Goal: Information Seeking & Learning: Find specific page/section

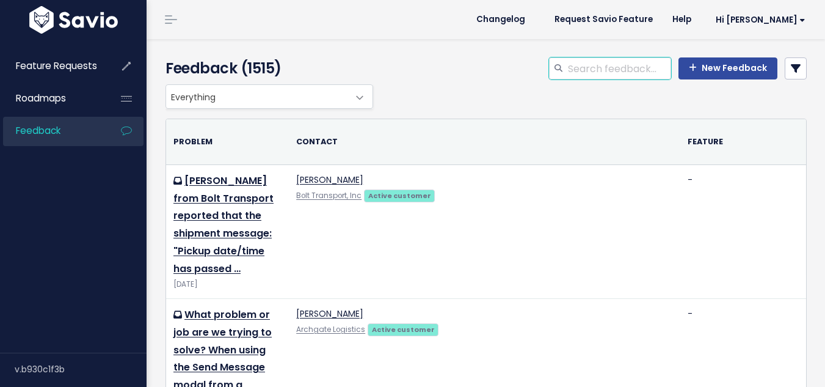
click at [575, 69] on input "search" at bounding box center [619, 68] width 104 height 22
click at [629, 71] on input "avrage day" at bounding box center [619, 68] width 104 height 22
drag, startPoint x: 628, startPoint y: 71, endPoint x: 574, endPoint y: 78, distance: 54.3
click at [574, 78] on input "avrage day" at bounding box center [619, 68] width 104 height 22
type input "average carrier"
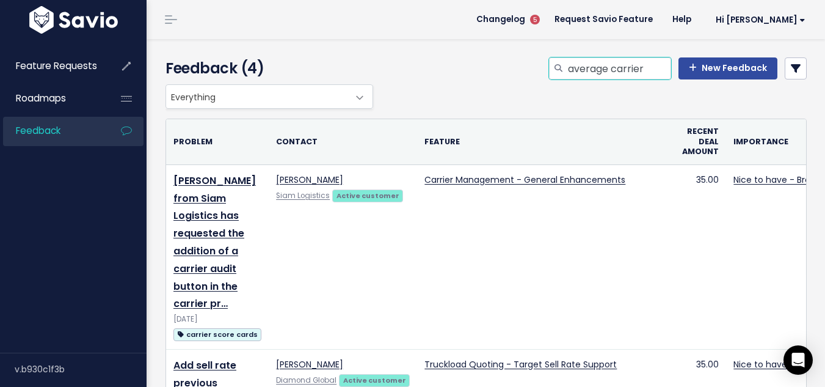
click at [606, 64] on input "average carrier" at bounding box center [619, 68] width 104 height 22
type input "average term carrier"
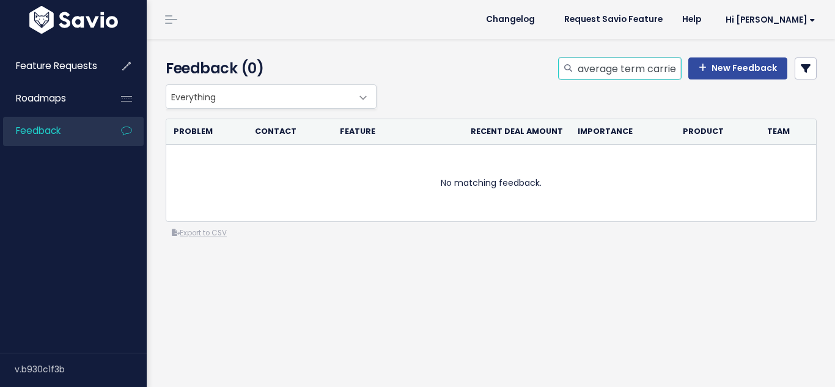
click at [639, 65] on input "average term carrier" at bounding box center [628, 68] width 104 height 22
type input "average terms carrier"
drag, startPoint x: 614, startPoint y: 65, endPoint x: 547, endPoint y: 66, distance: 66.6
click at [547, 66] on div "average terms carrier New Feedback" at bounding box center [602, 70] width 447 height 27
type input "terms carrier"
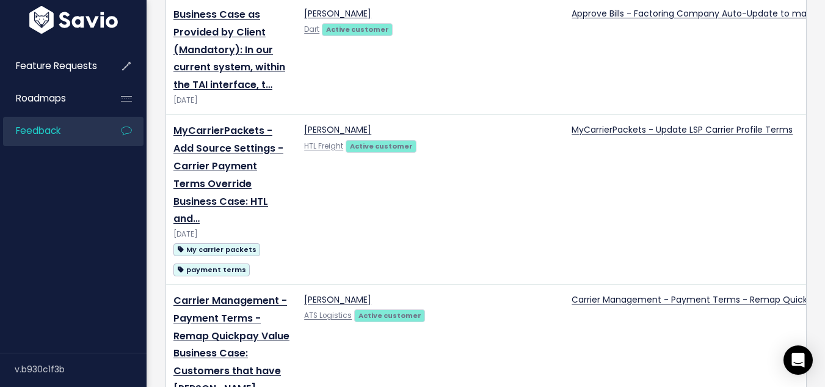
scroll to position [1405, 0]
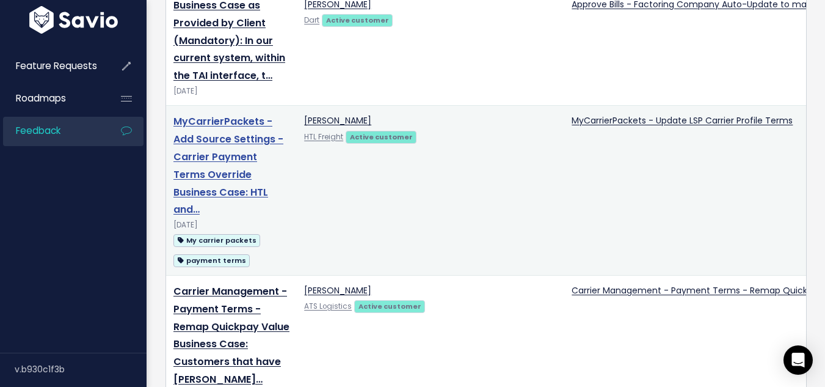
click at [221, 175] on link "MyCarrierPackets - Add Source Settings - Carrier Payment Terms Override Busines…" at bounding box center [229, 165] width 110 height 102
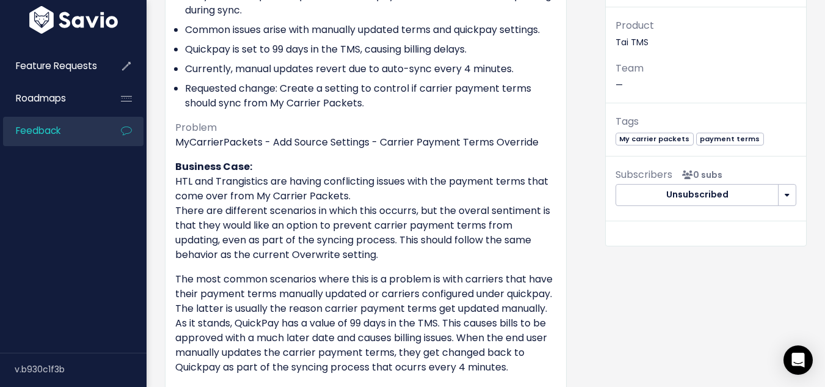
scroll to position [306, 0]
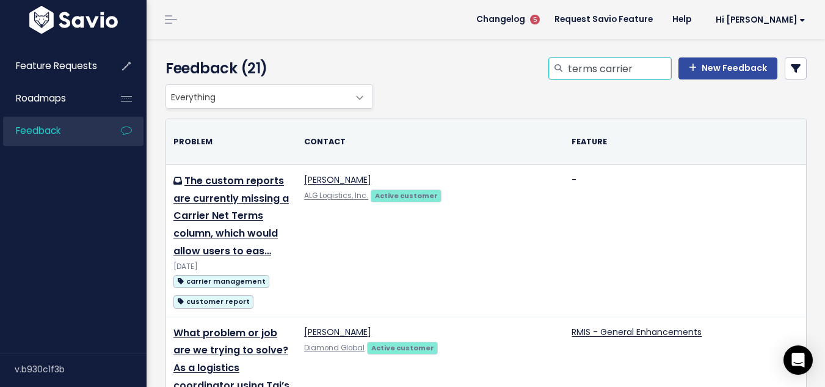
click at [607, 76] on input "terms carrier" at bounding box center [619, 68] width 104 height 22
drag, startPoint x: 629, startPoint y: 66, endPoint x: 560, endPoint y: 57, distance: 69.6
click at [567, 57] on input "terms carrier" at bounding box center [619, 68] width 104 height 22
paste input "Carrier Payment Analysis"
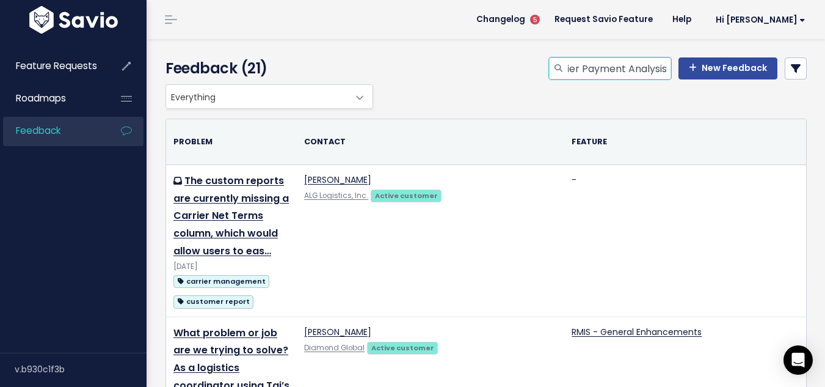
type input "Carrier Payment Analysis"
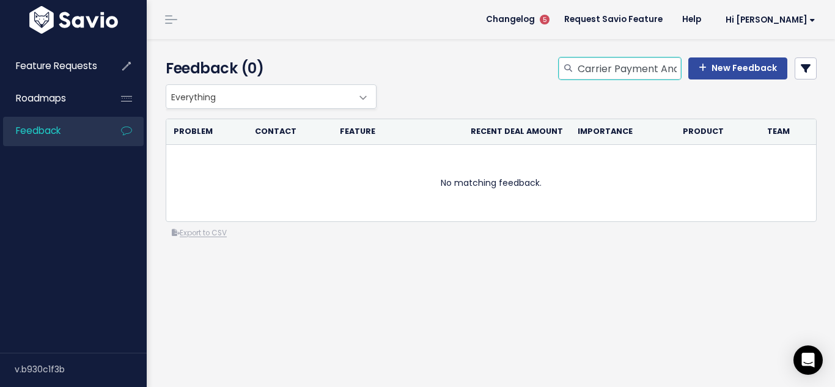
click at [592, 64] on input "Carrier Payment Analysis" at bounding box center [628, 68] width 104 height 22
paste input "Average Days to Pay"
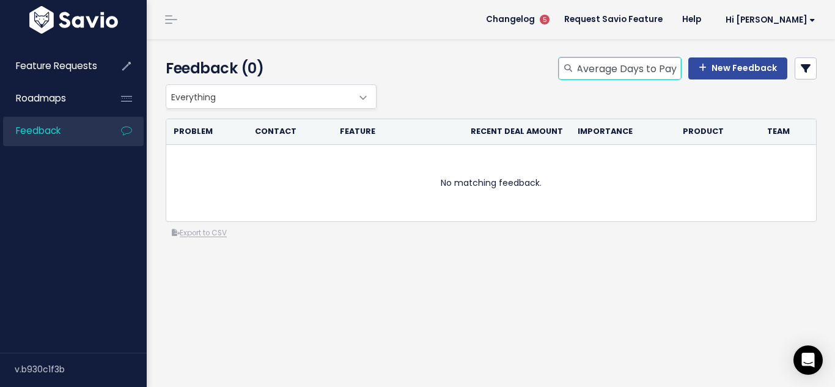
type input "Average Days to Pay"
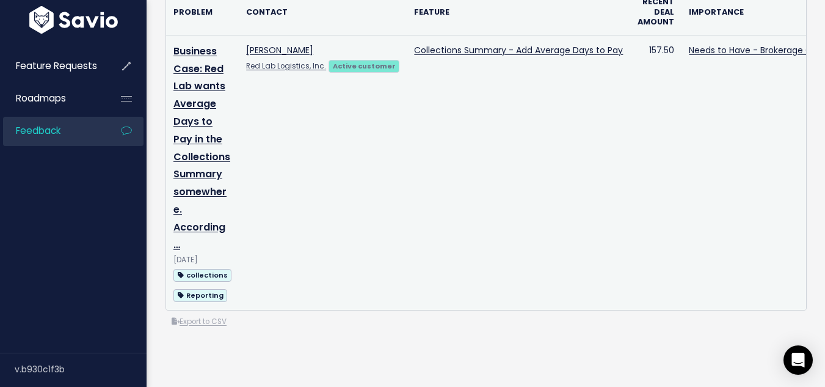
scroll to position [24, 0]
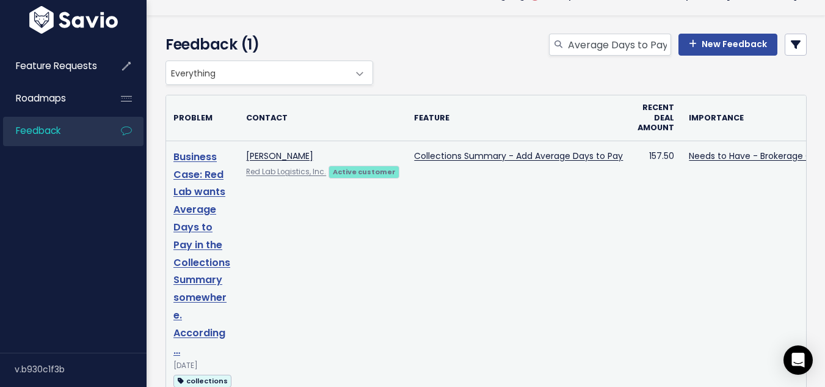
click at [202, 246] on link "Business Case: Red Lab wants Average Days to Pay in the Collections Summary som…" at bounding box center [202, 254] width 57 height 208
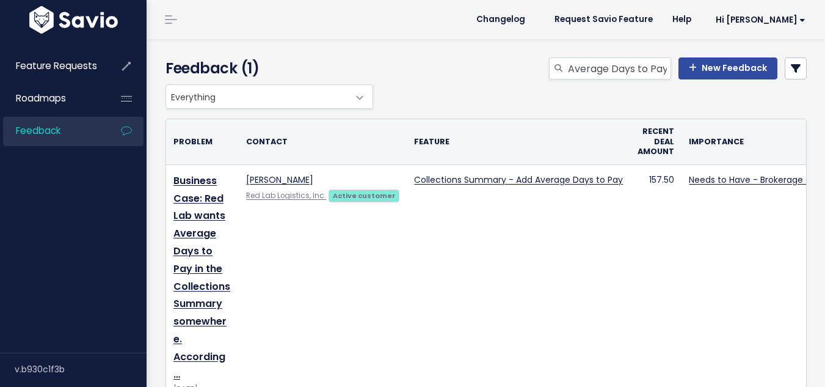
scroll to position [24, 0]
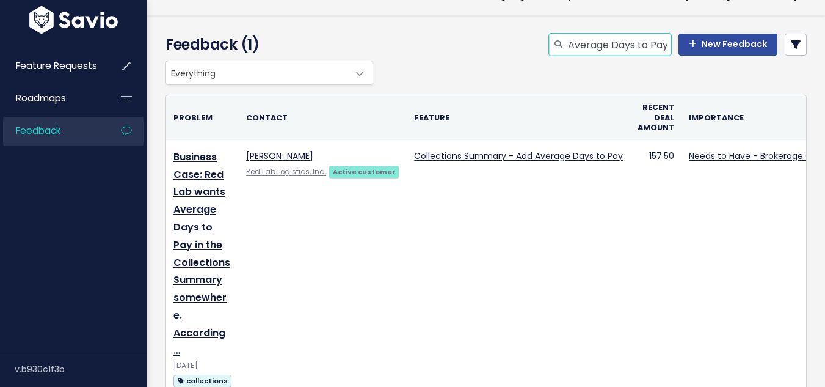
click at [618, 40] on input "Average Days to Pay" at bounding box center [619, 45] width 104 height 22
drag, startPoint x: 631, startPoint y: 42, endPoint x: 730, endPoint y: 45, distance: 99.0
click at [730, 45] on div "Average Days to Pay New Feedback" at bounding box center [678, 45] width 258 height 22
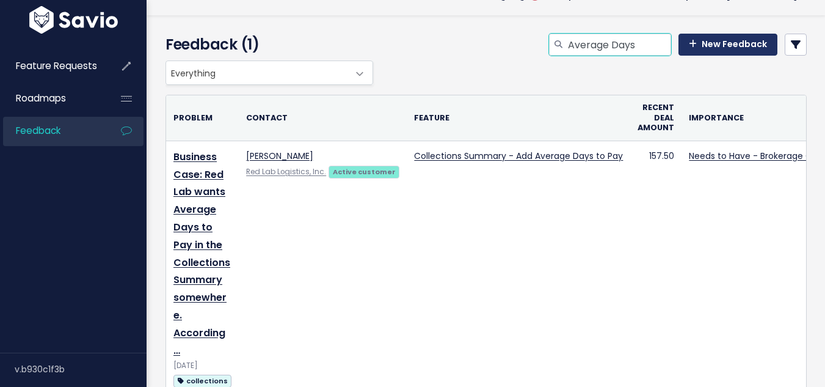
type input "Average Days"
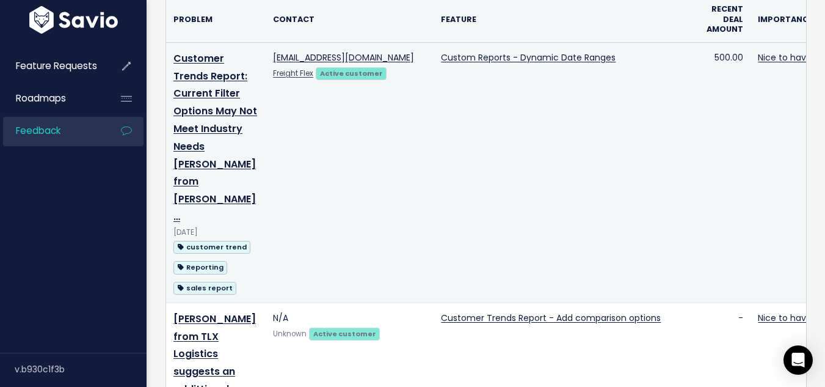
scroll to position [61, 0]
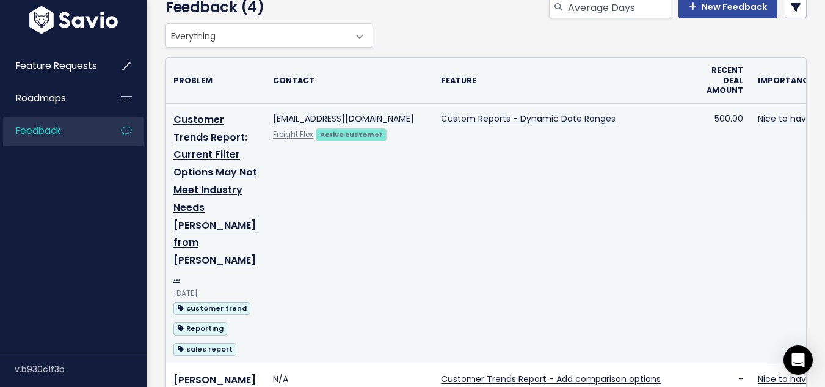
click at [211, 181] on td "Customer Trends Report: Current Filter Options May Not Meet Industry Needs [PER…" at bounding box center [216, 233] width 100 height 260
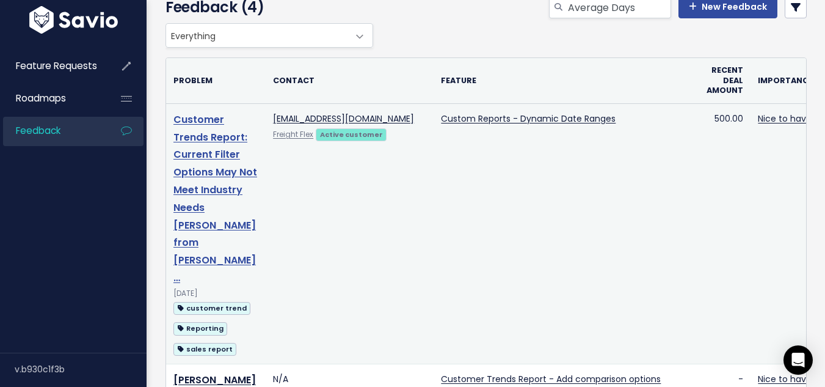
click at [185, 178] on link "Customer Trends Report: Current Filter Options May Not Meet Industry Needs [PER…" at bounding box center [216, 198] width 84 height 172
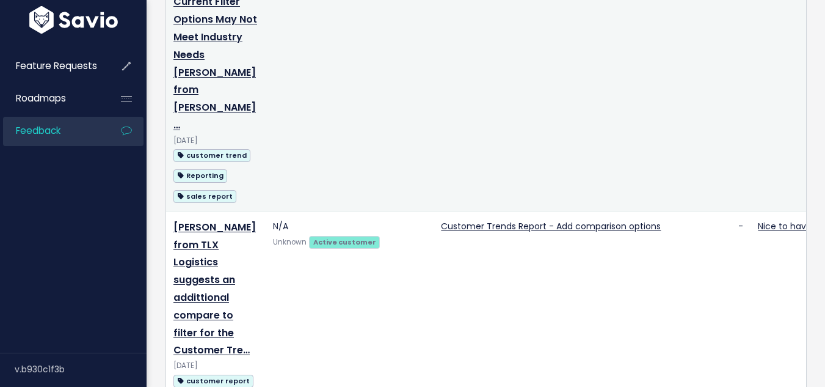
scroll to position [244, 0]
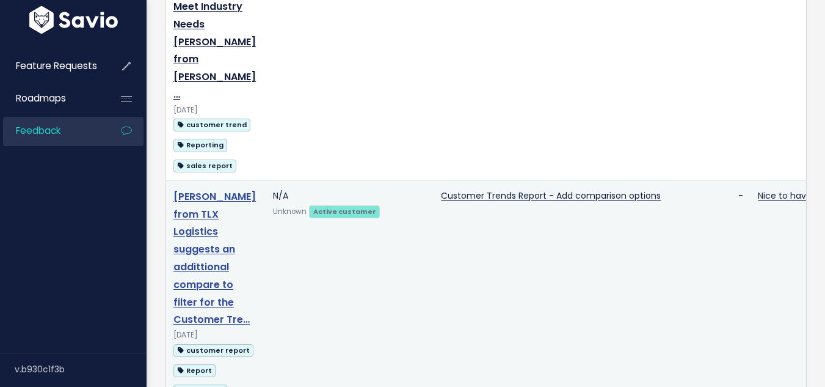
click at [207, 225] on link "[PERSON_NAME] from TLX Logistics suggests an addittional compare to filter for …" at bounding box center [215, 257] width 82 height 137
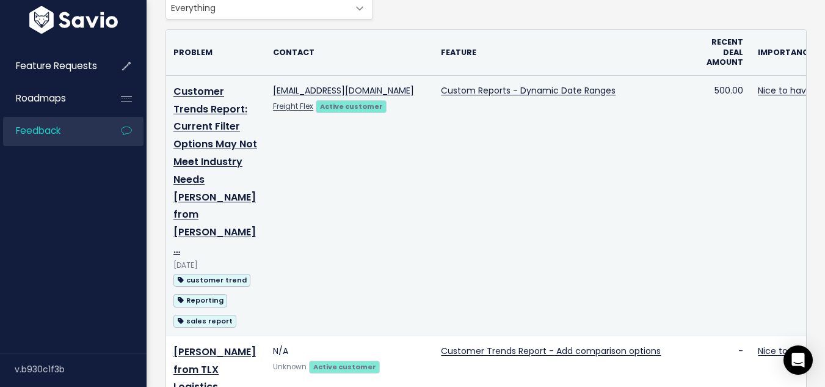
scroll to position [0, 0]
